Goal: Find specific page/section: Find specific page/section

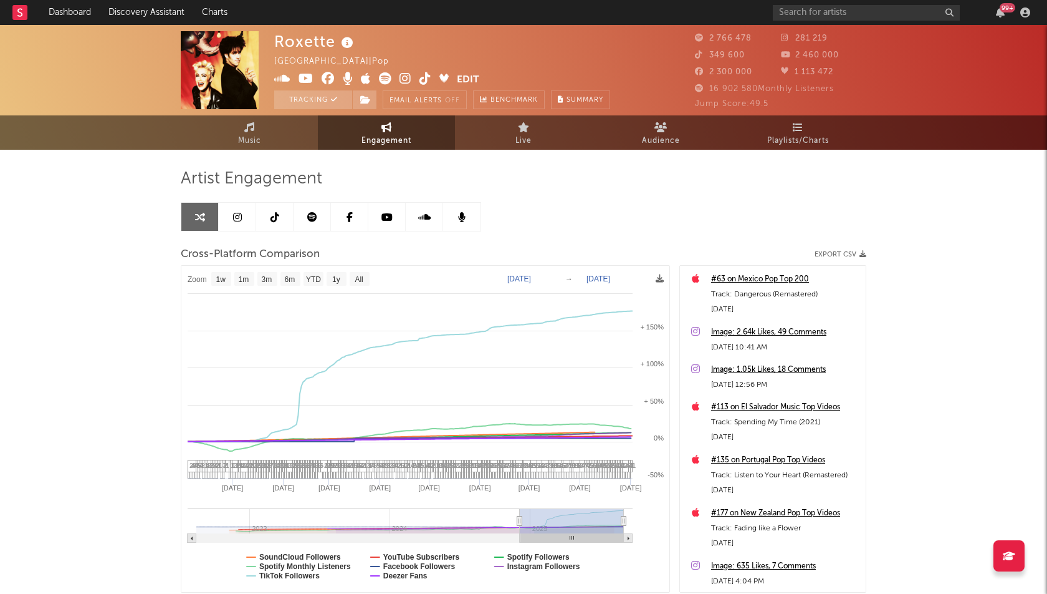
select select "1w"
click at [849, 13] on input "text" at bounding box center [866, 13] width 187 height 16
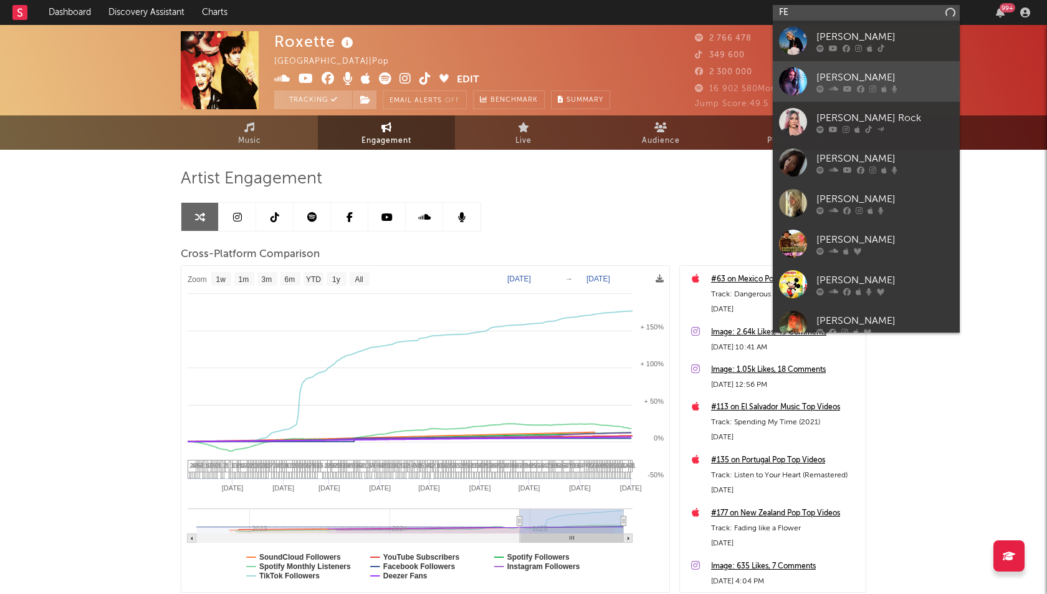
type input "F"
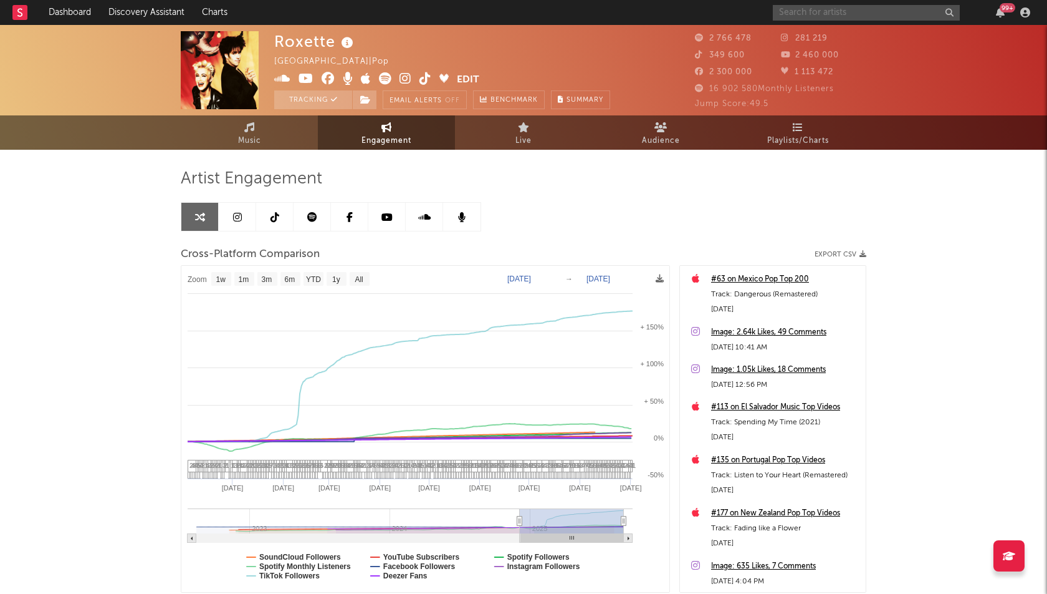
click at [865, 17] on input "text" at bounding box center [866, 13] width 187 height 16
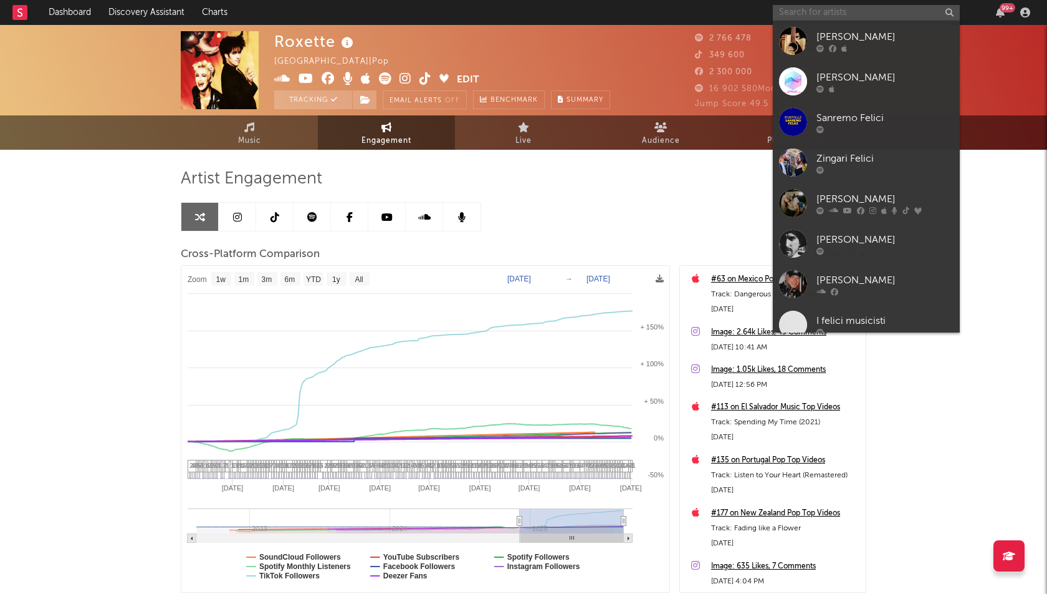
click at [865, 17] on input "text" at bounding box center [866, 13] width 187 height 16
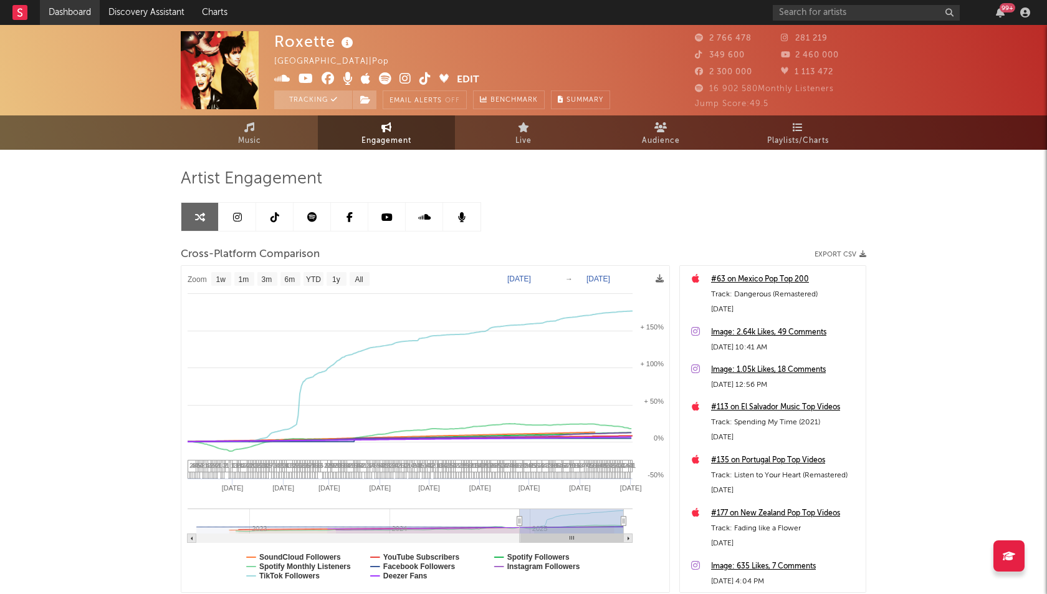
click at [61, 11] on link "Dashboard" at bounding box center [70, 12] width 60 height 25
